Goal: Navigation & Orientation: Find specific page/section

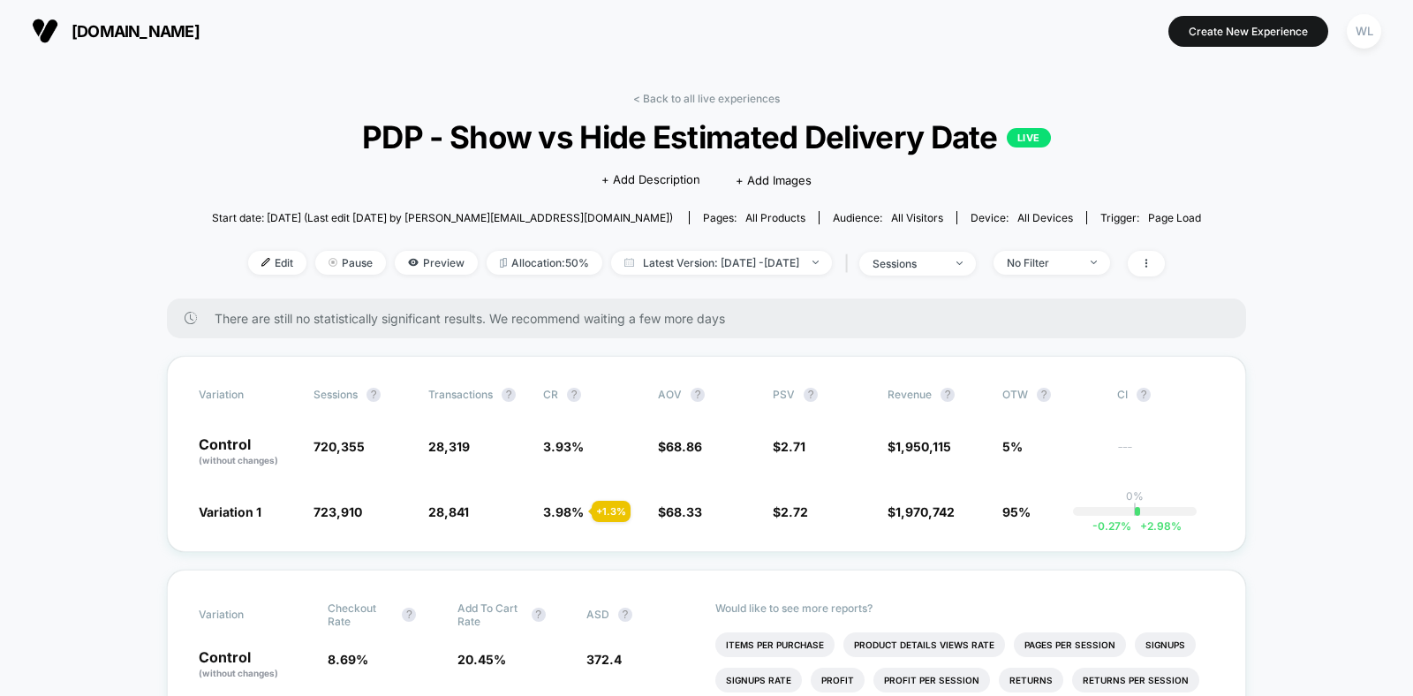
scroll to position [152, 0]
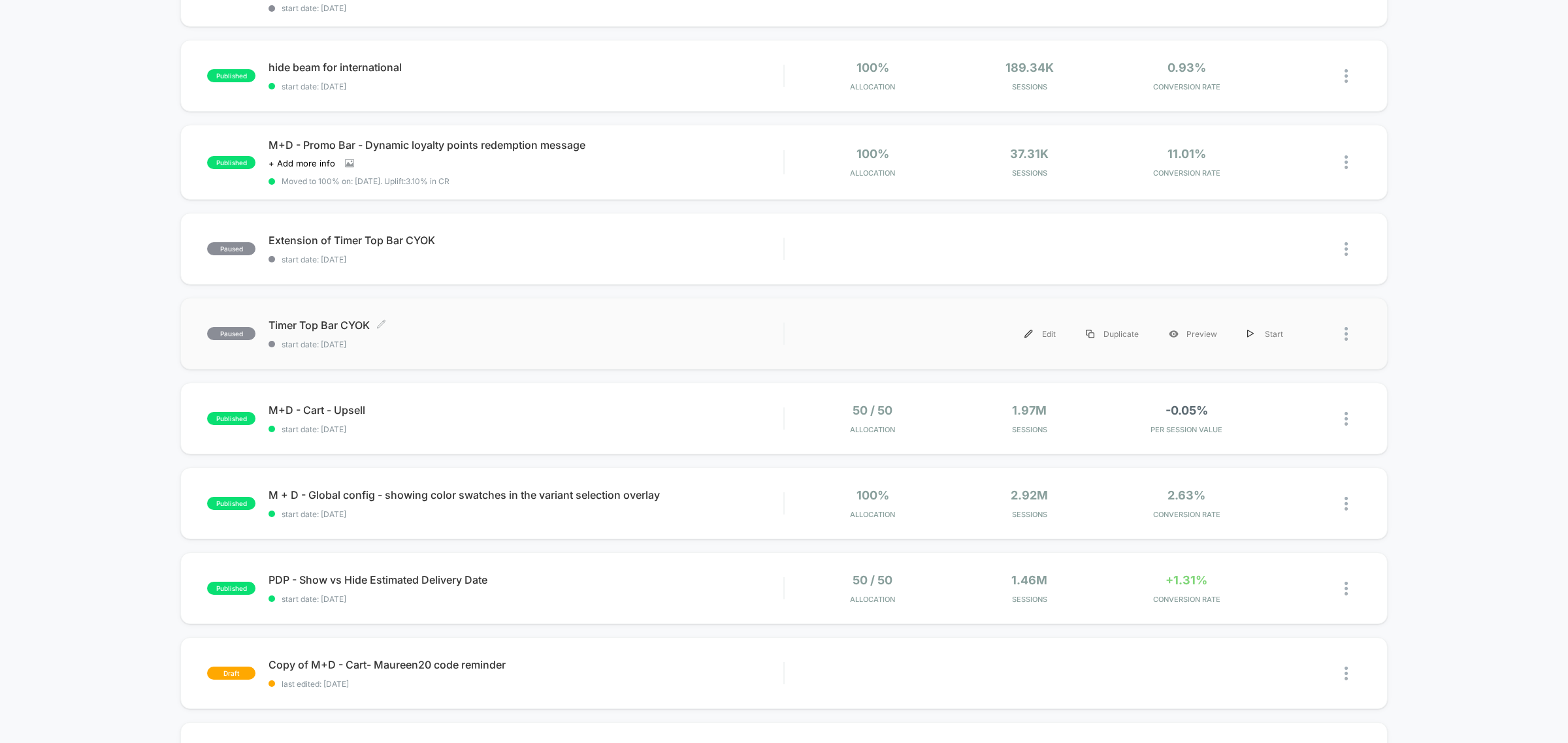
scroll to position [327, 0]
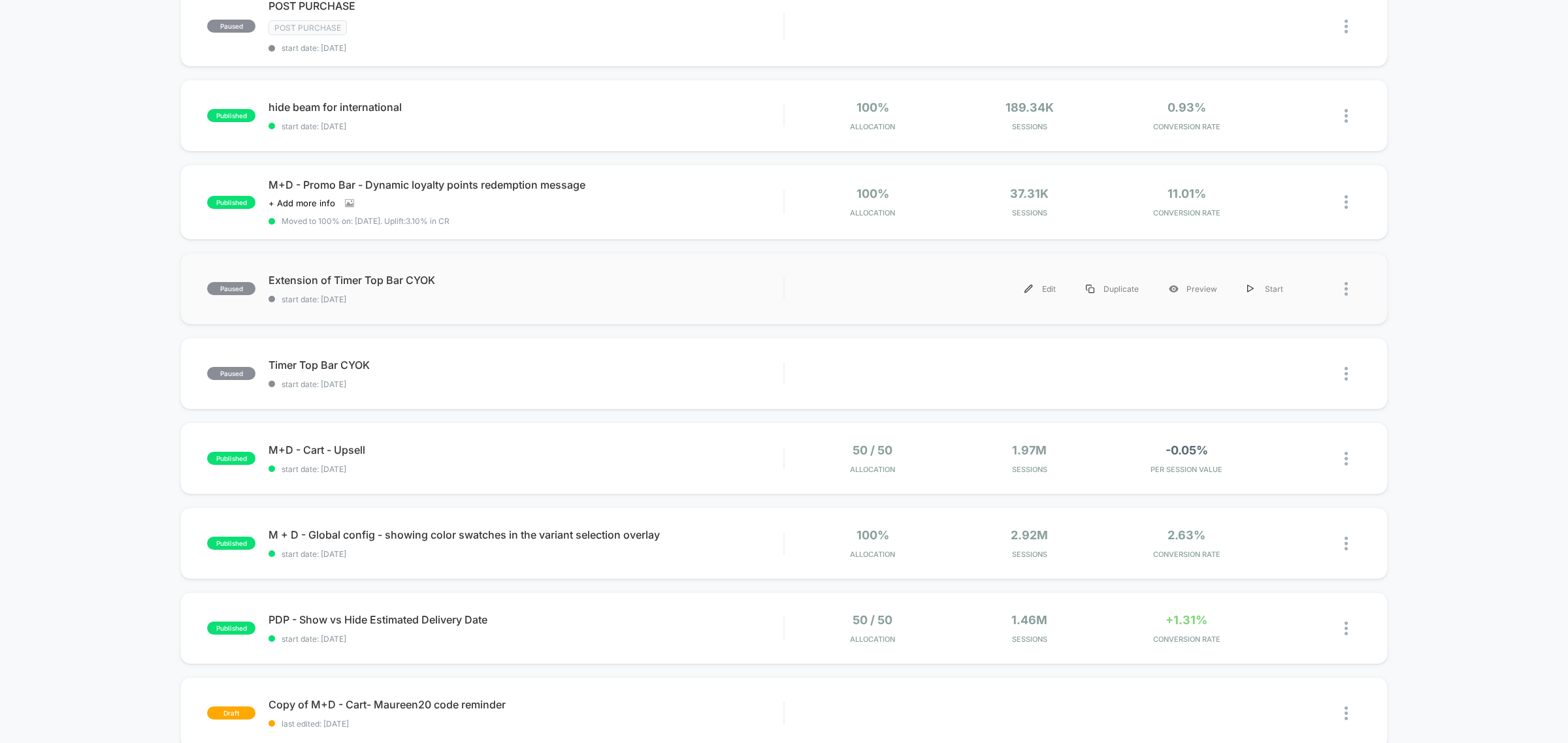
click at [450, 305] on div "paused Extension of Timer Top Bar CYOK start date: [DATE] Edit Duplicate Previe…" at bounding box center [784, 288] width 1207 height 72
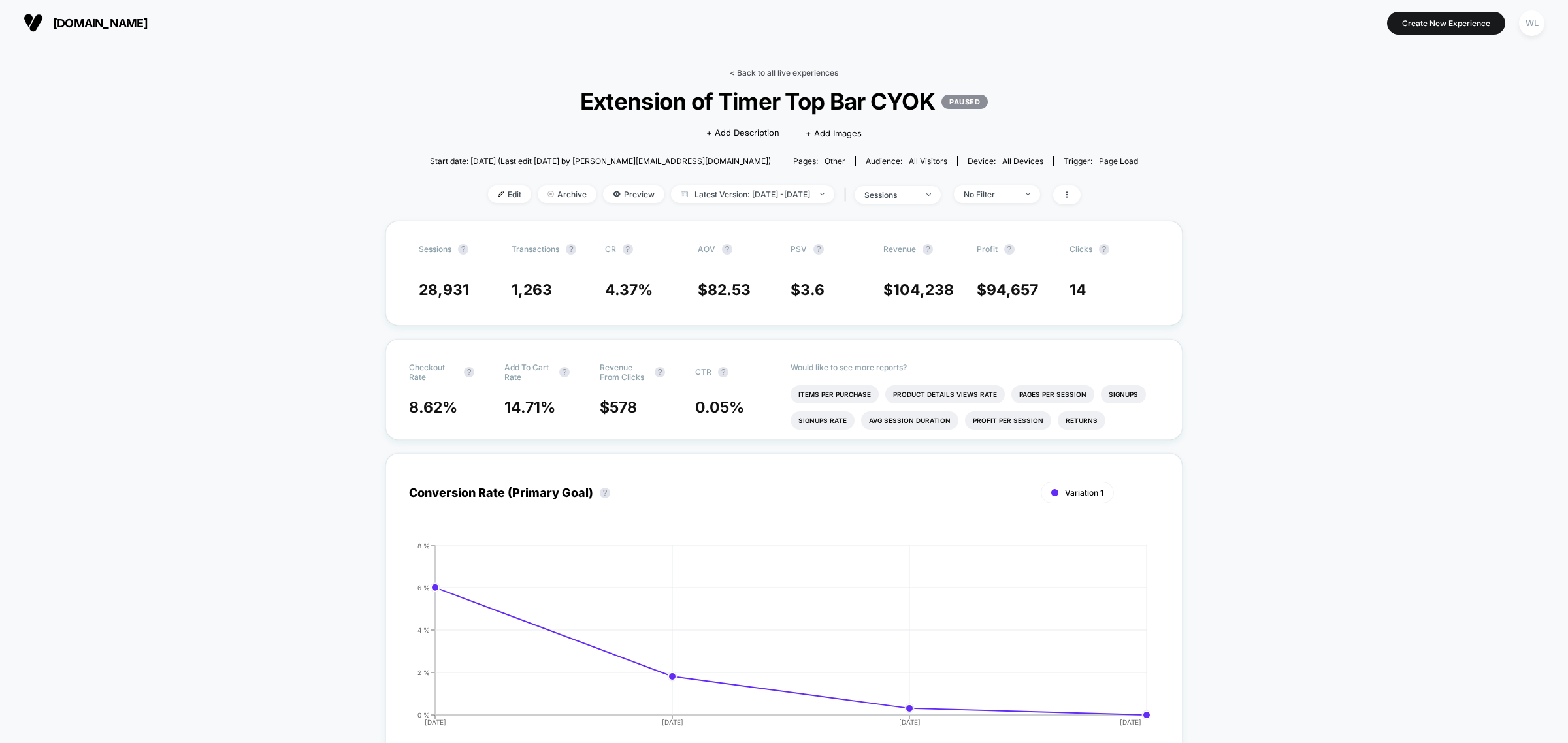
click at [777, 72] on link "< Back to all live experiences" at bounding box center [783, 72] width 109 height 10
